Goal: Go to known website: Access a specific website the user already knows

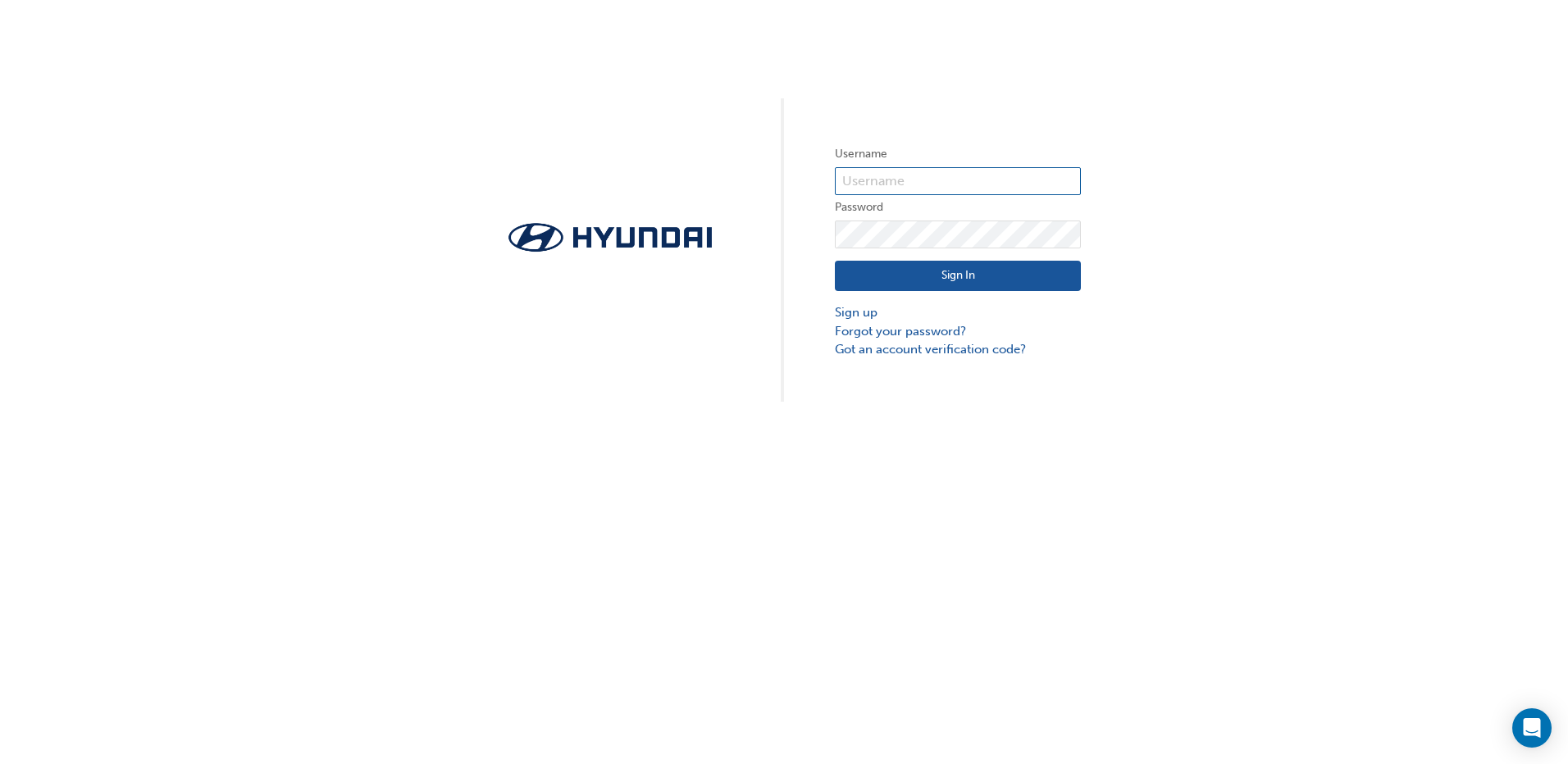
type input "36443"
click at [919, 276] on button "Sign In" at bounding box center [957, 277] width 246 height 31
